Goal: Use online tool/utility: Utilize a website feature to perform a specific function

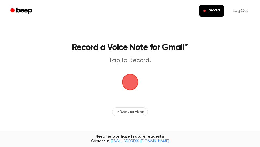
click at [130, 81] on span "button" at bounding box center [130, 82] width 26 height 26
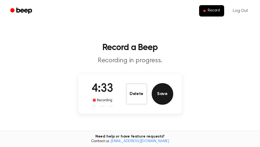
click at [166, 96] on button "Save" at bounding box center [163, 94] width 22 height 22
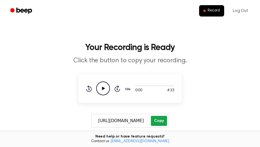
click at [159, 122] on button "Copy" at bounding box center [159, 120] width 16 height 10
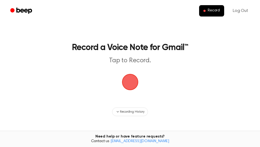
click at [132, 80] on span "button" at bounding box center [130, 82] width 16 height 16
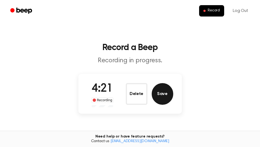
click at [167, 97] on button "Save" at bounding box center [163, 94] width 22 height 22
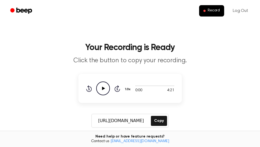
drag, startPoint x: 160, startPoint y: 122, endPoint x: 148, endPoint y: 122, distance: 11.9
click at [161, 122] on button "Copy" at bounding box center [159, 120] width 16 height 10
